Goal: Find specific page/section: Find specific page/section

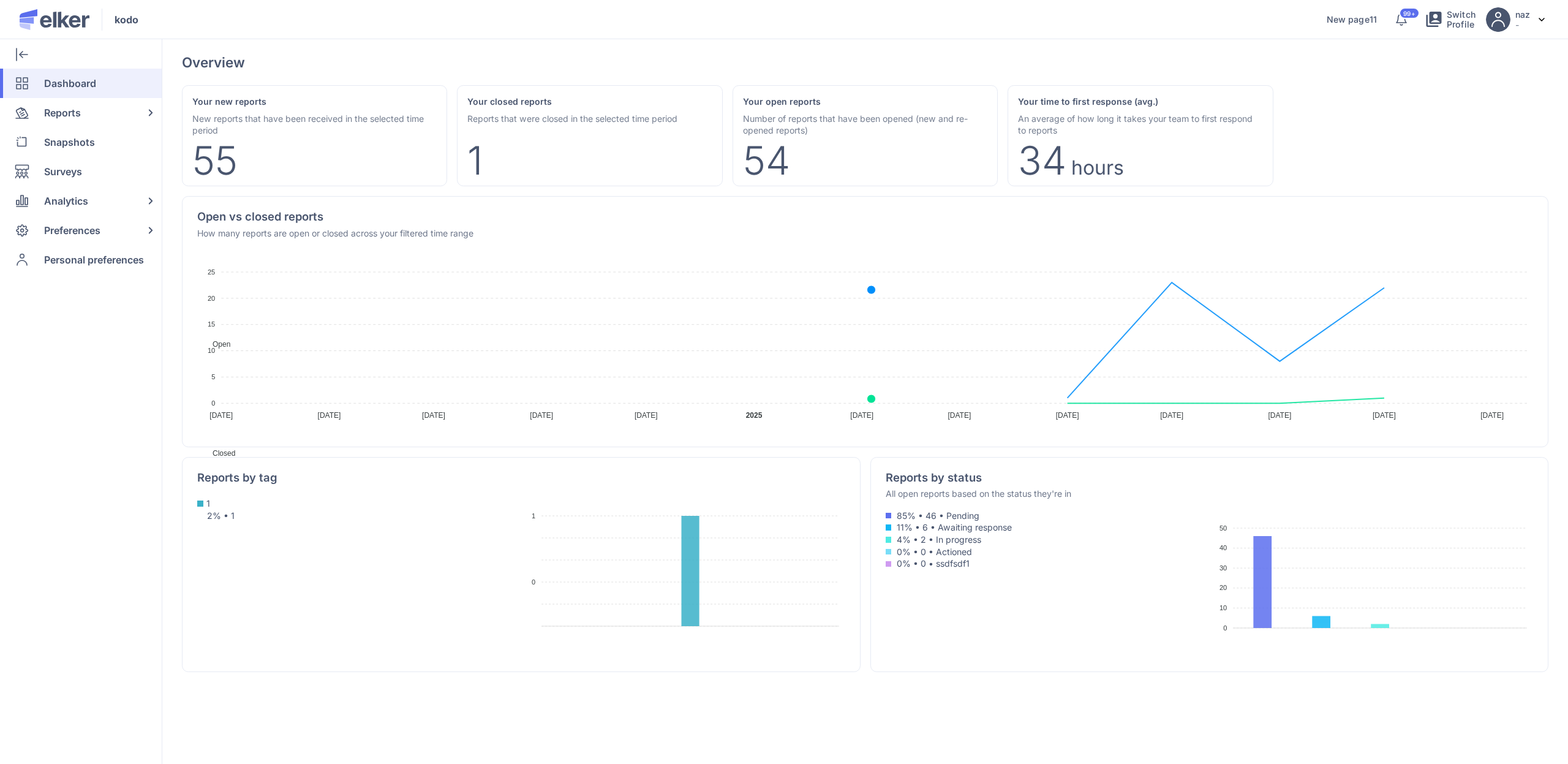
click at [733, 182] on div "Your closed reports Reports that were closed in the selected time period 1" at bounding box center [865, 136] width 265 height 101
click at [49, 118] on span "Reports" at bounding box center [62, 113] width 37 height 29
click at [60, 110] on span "Reports" at bounding box center [62, 113] width 37 height 29
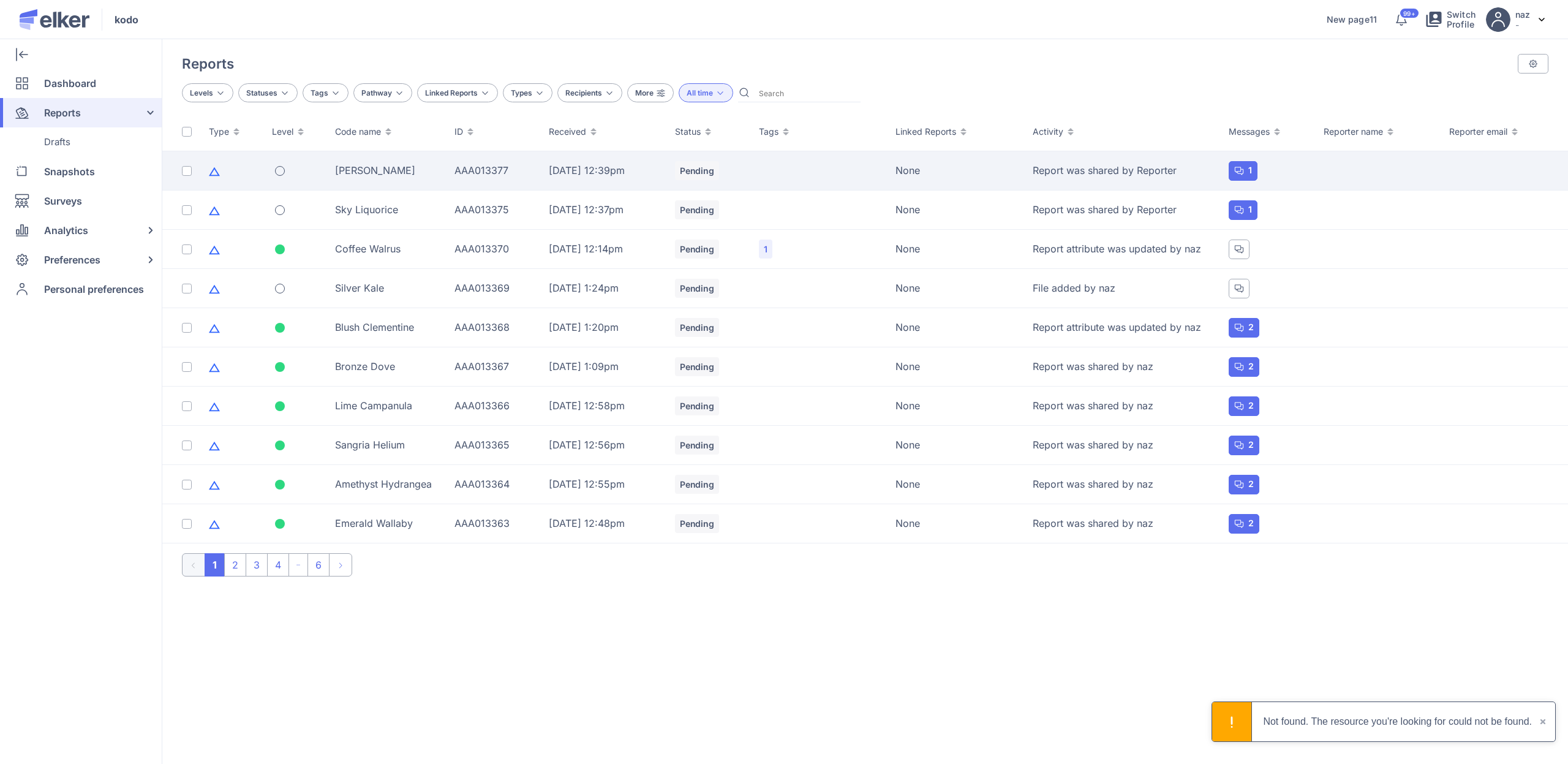
click at [354, 172] on div "[PERSON_NAME]" at bounding box center [387, 170] width 105 height 13
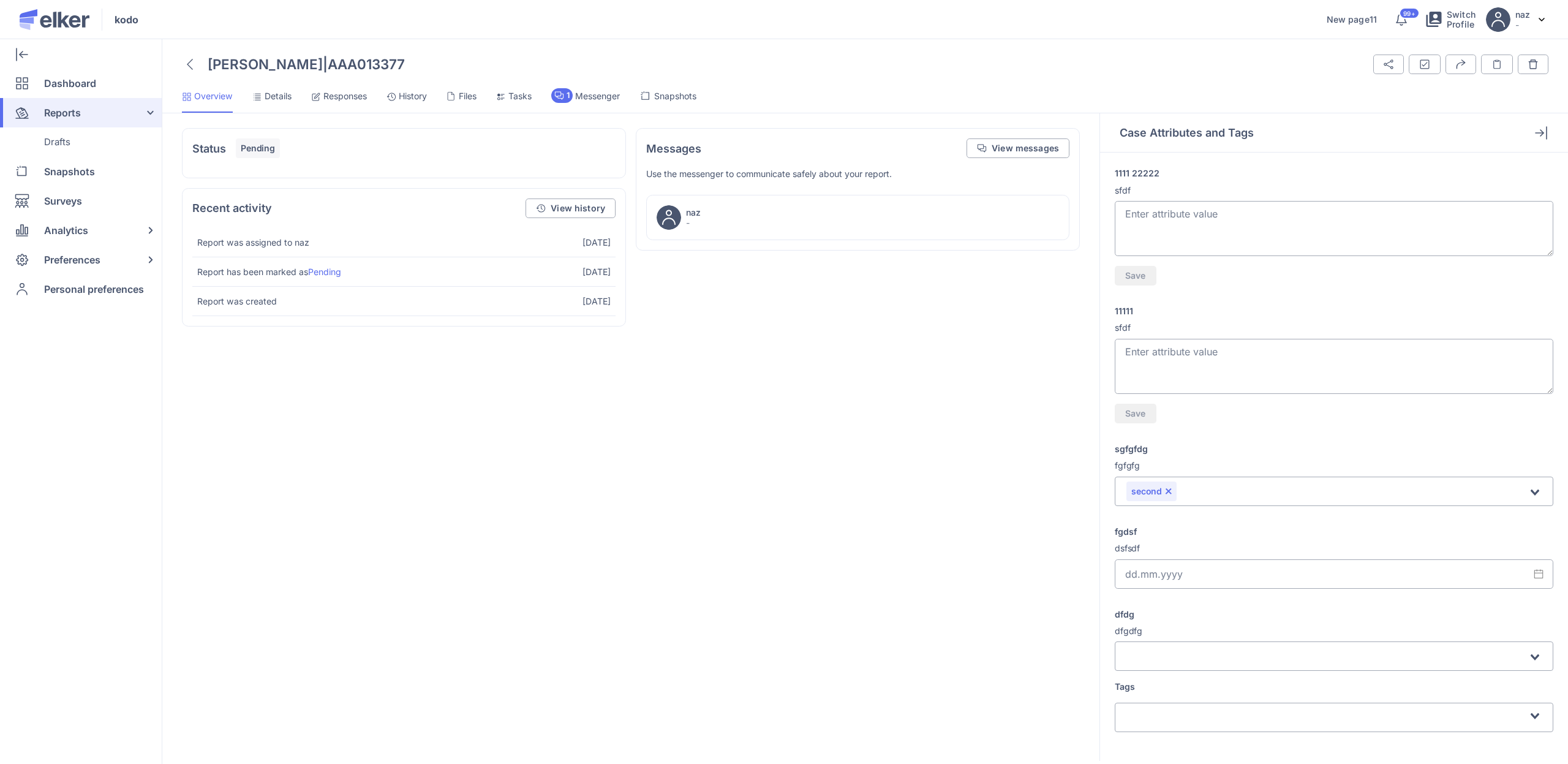
click at [328, 93] on span "Responses" at bounding box center [345, 96] width 43 height 12
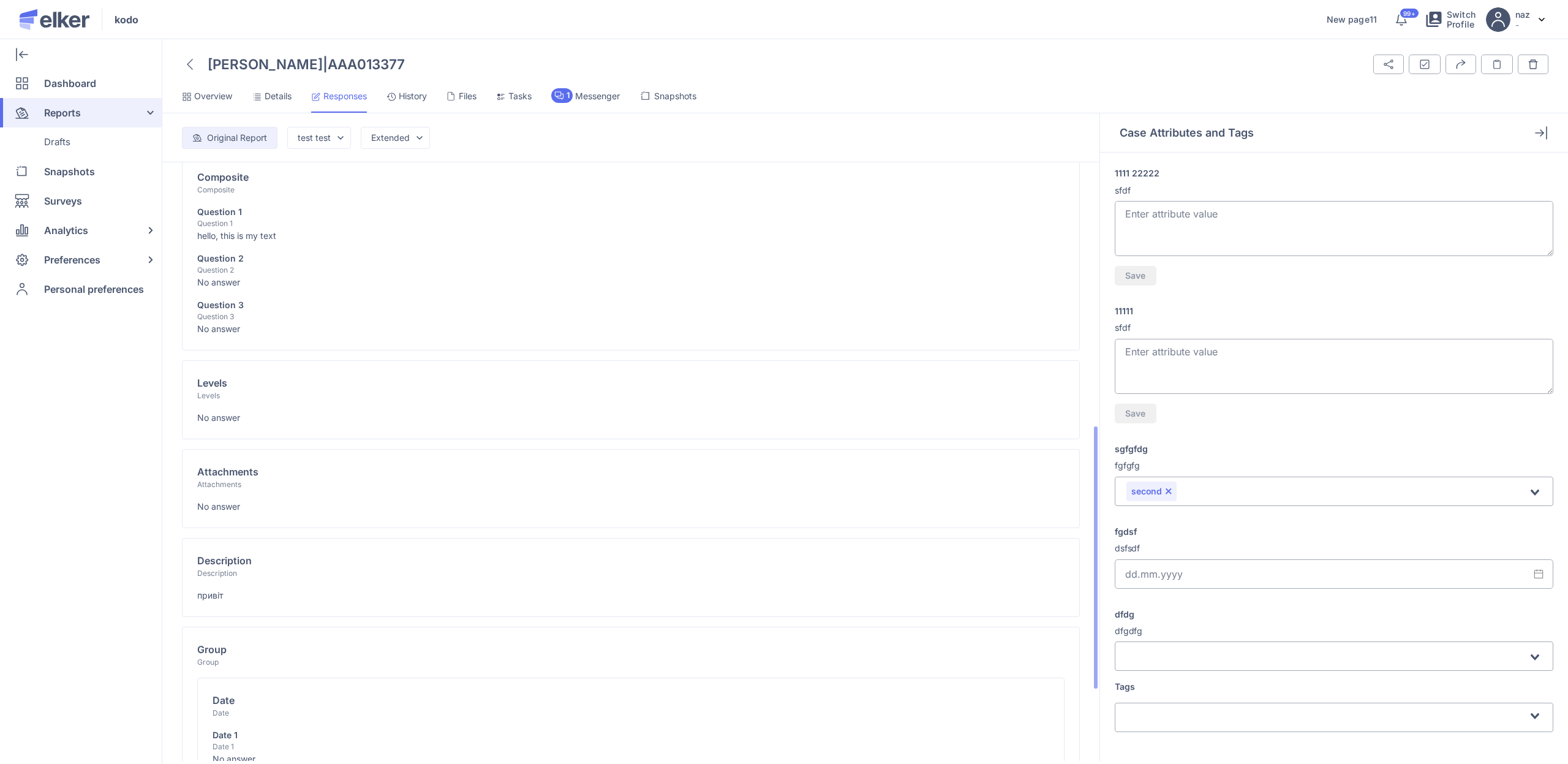
scroll to position [763, 0]
